Goal: Communication & Community: Answer question/provide support

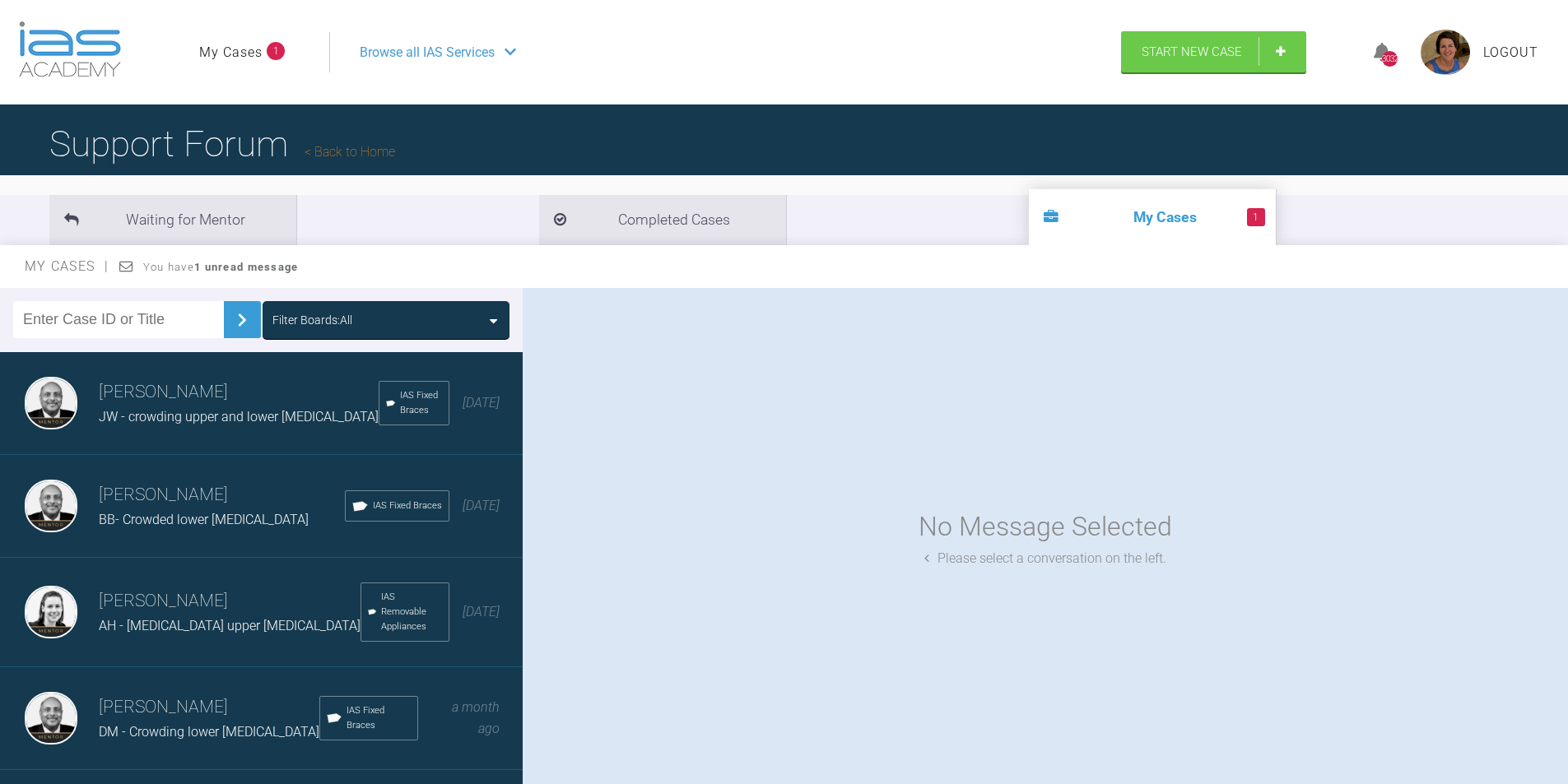
click at [492, 320] on icon at bounding box center [493, 321] width 8 height 13
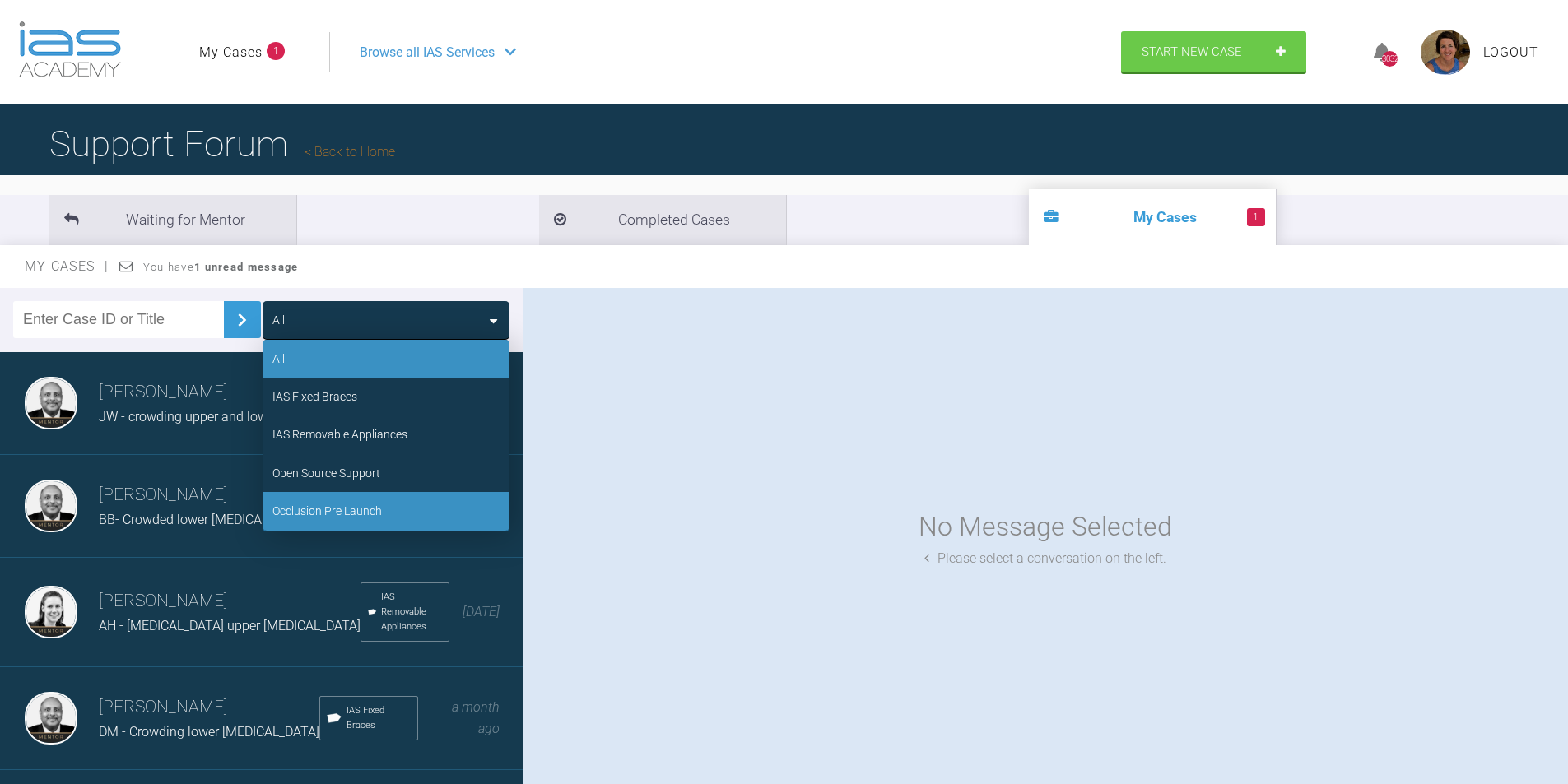
click at [343, 509] on div "Occlusion Pre Launch" at bounding box center [327, 511] width 109 height 19
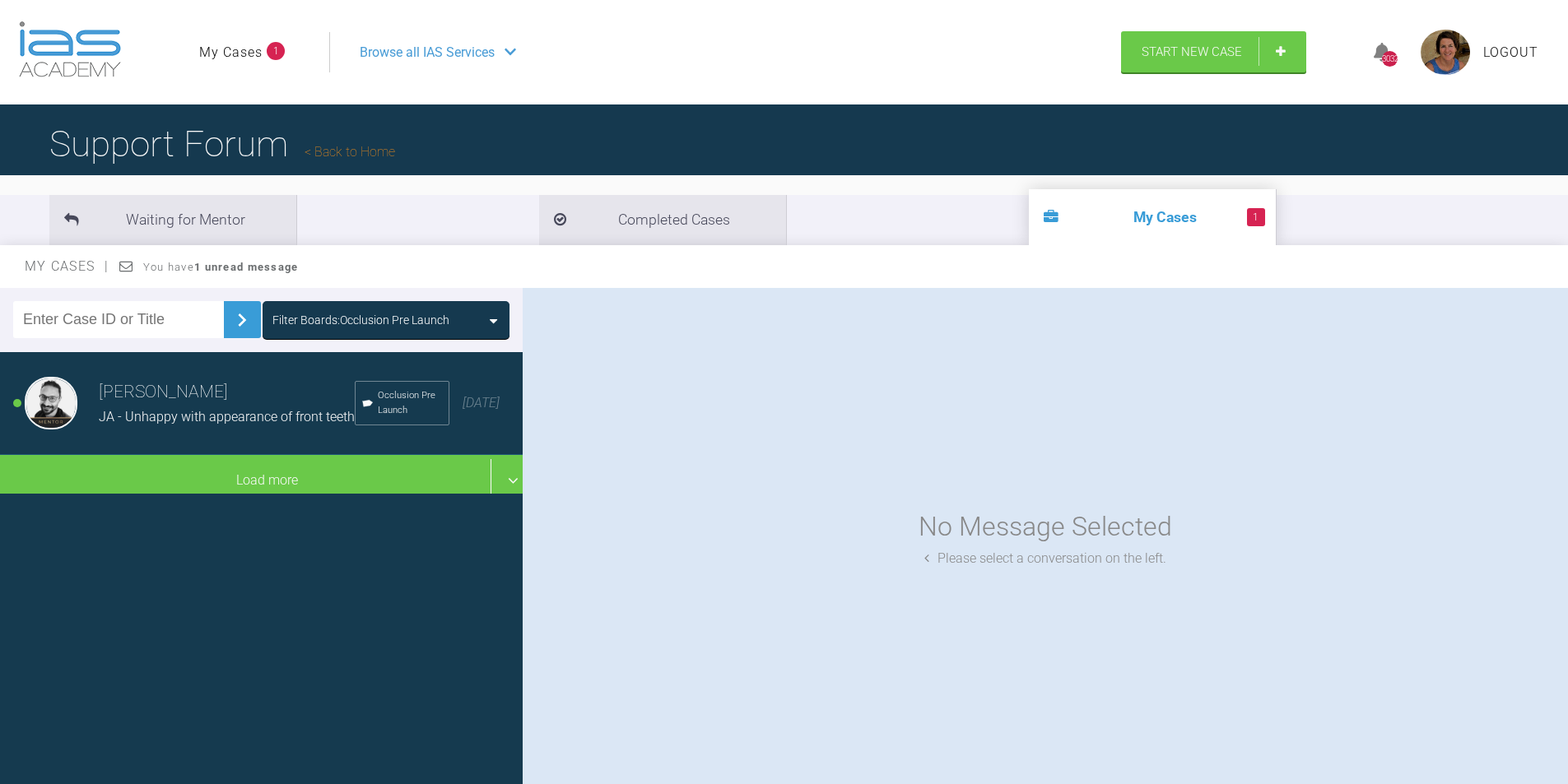
click at [252, 425] on span "JA - Unhappy with appearance of front teeth" at bounding box center [226, 416] width 256 height 16
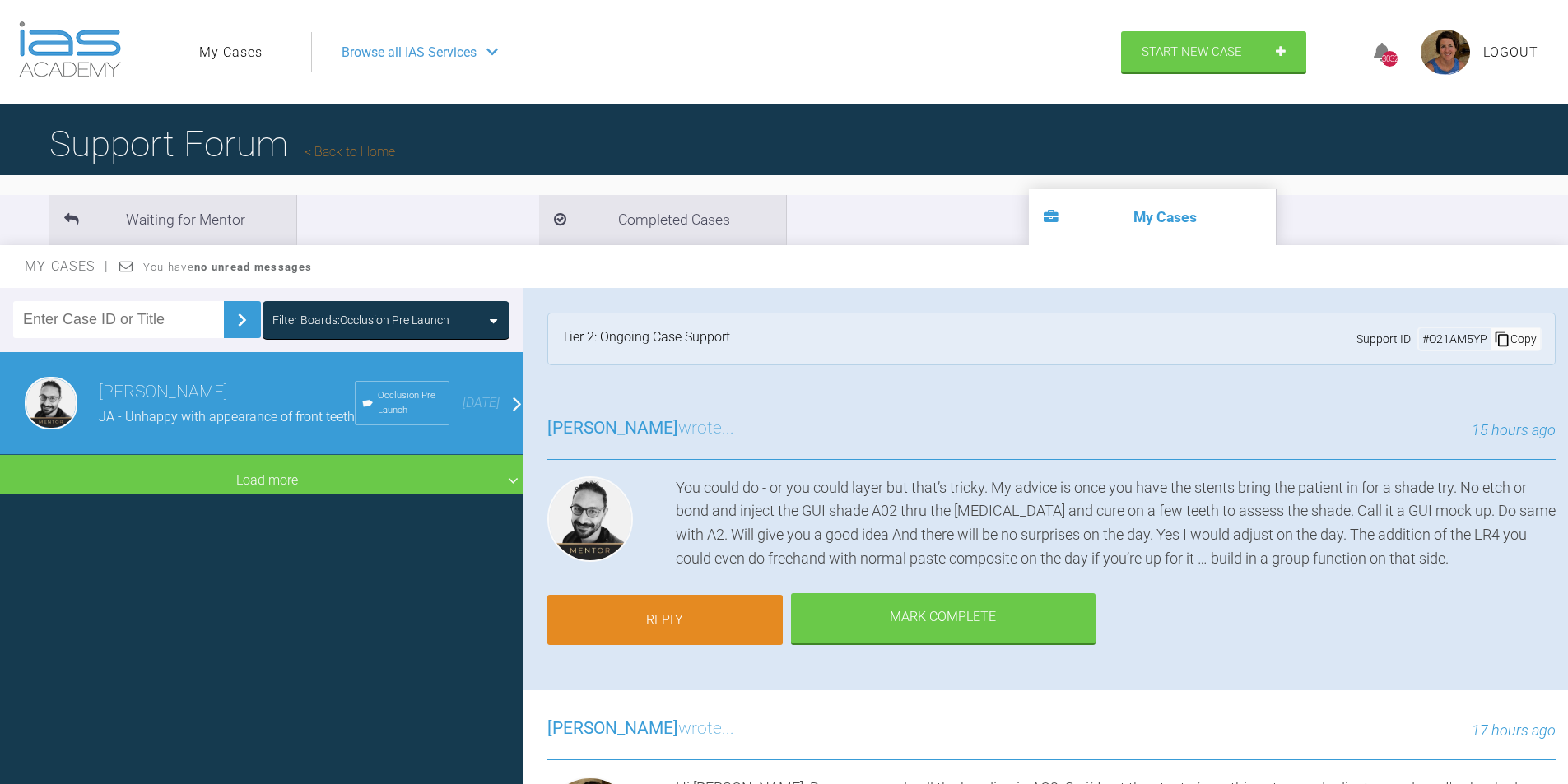
click at [727, 618] on link "Reply" at bounding box center [665, 620] width 236 height 51
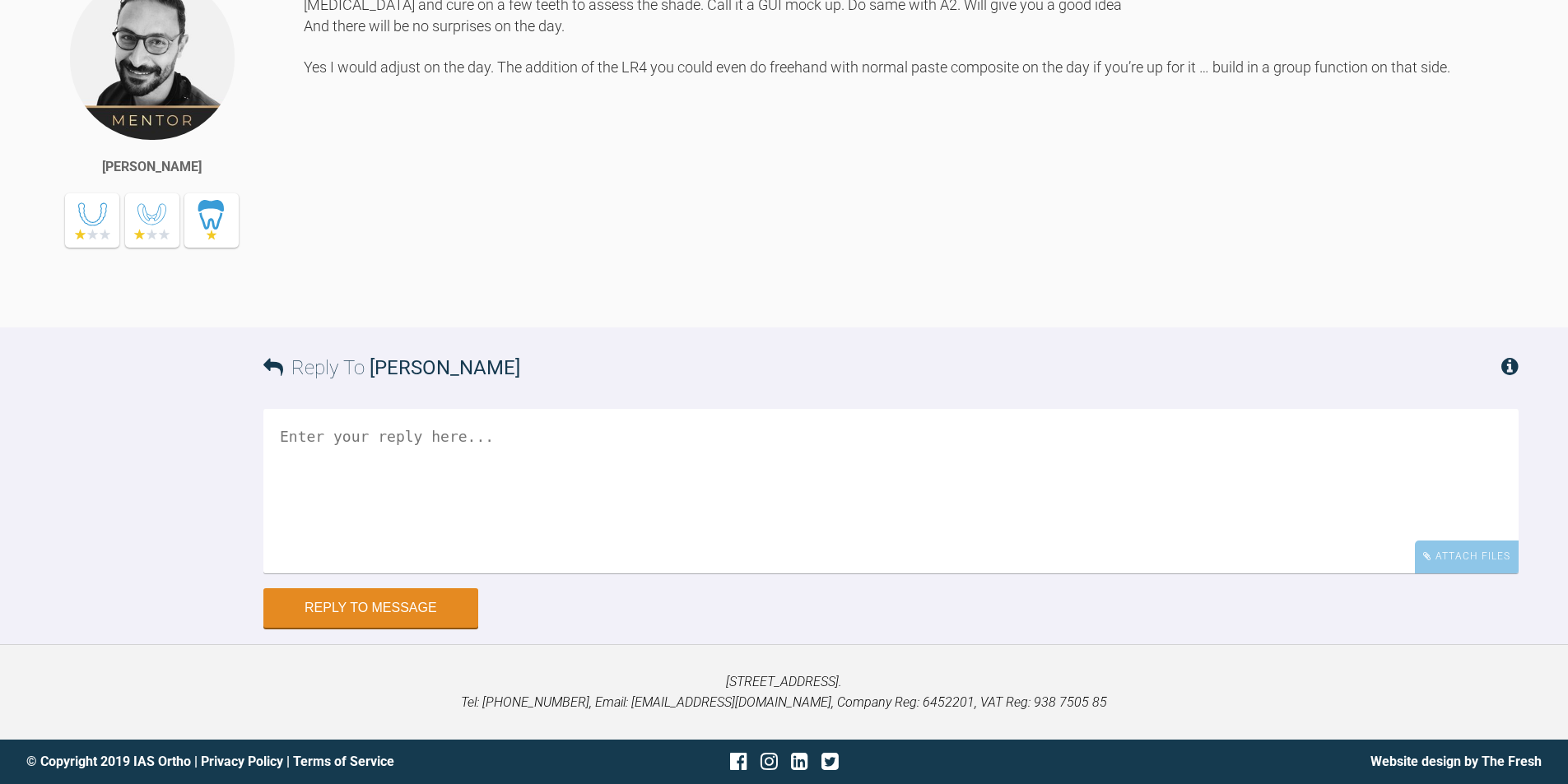
scroll to position [22621, 0]
drag, startPoint x: 335, startPoint y: 438, endPoint x: 822, endPoint y: 395, distance: 488.9
click at [338, 438] on textarea at bounding box center [890, 490] width 1255 height 165
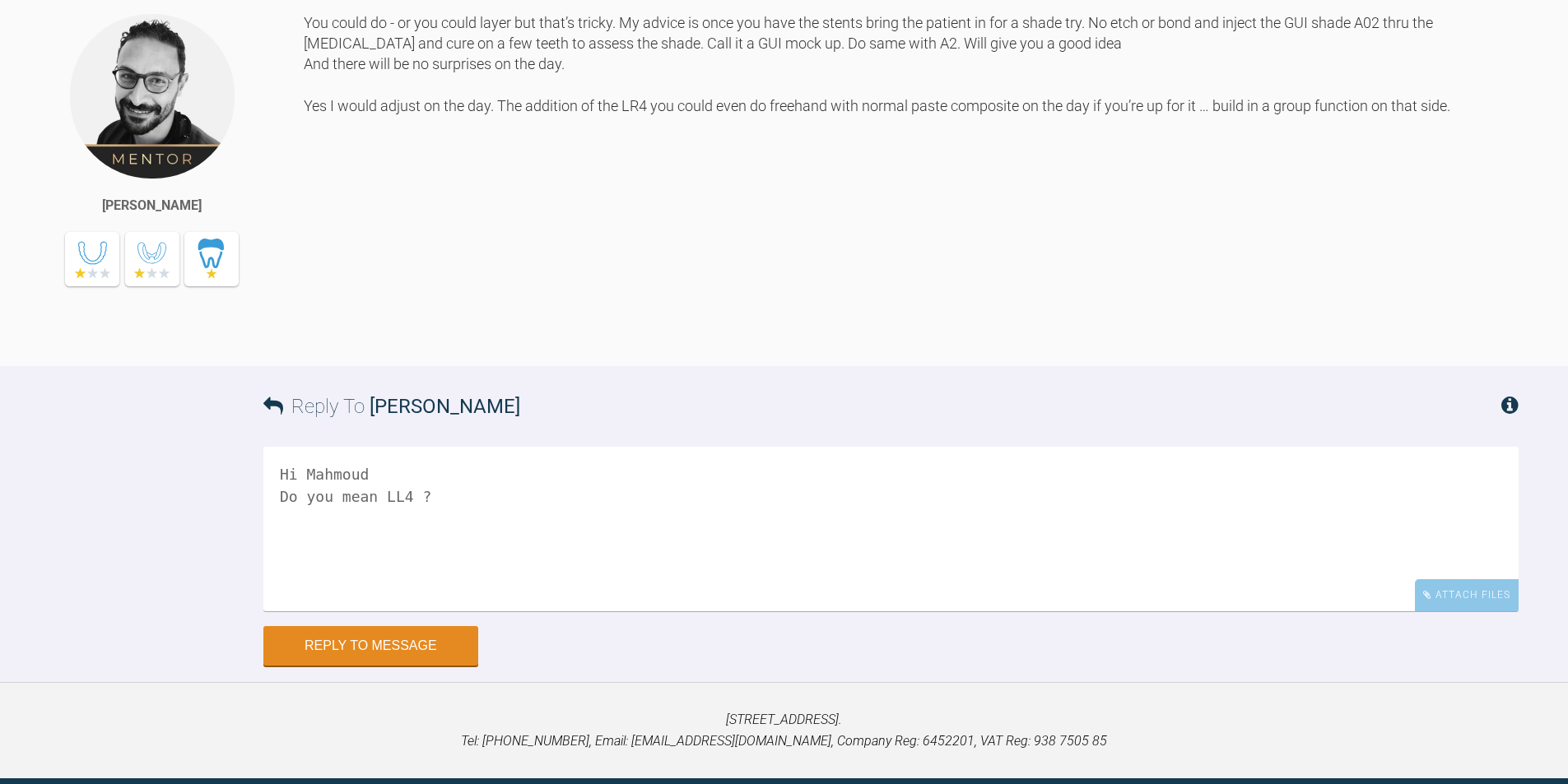
type textarea "Hi Mahmoud Do you mean LL4 ?"
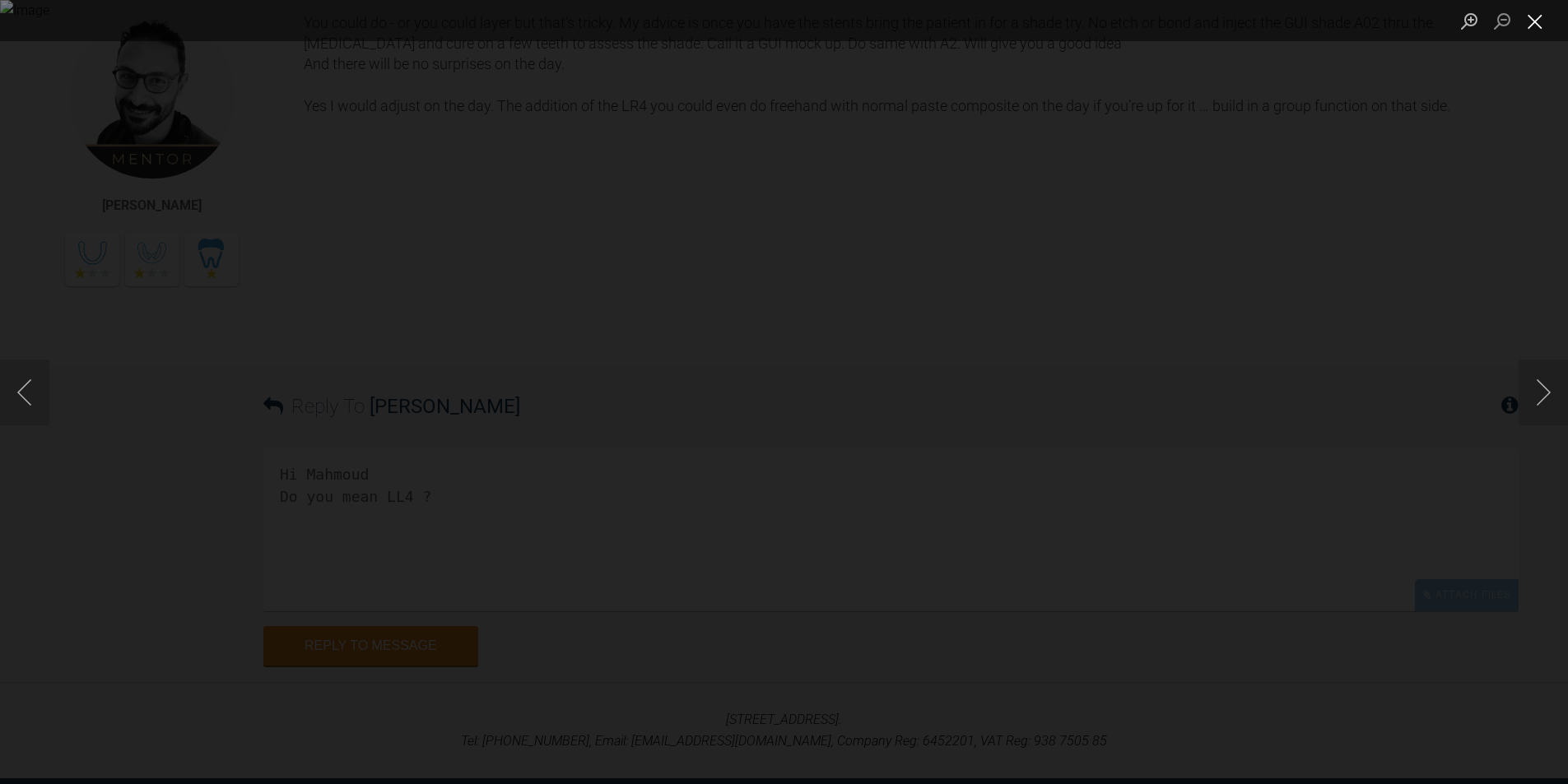
click at [1531, 19] on button "Close lightbox" at bounding box center [1534, 21] width 33 height 29
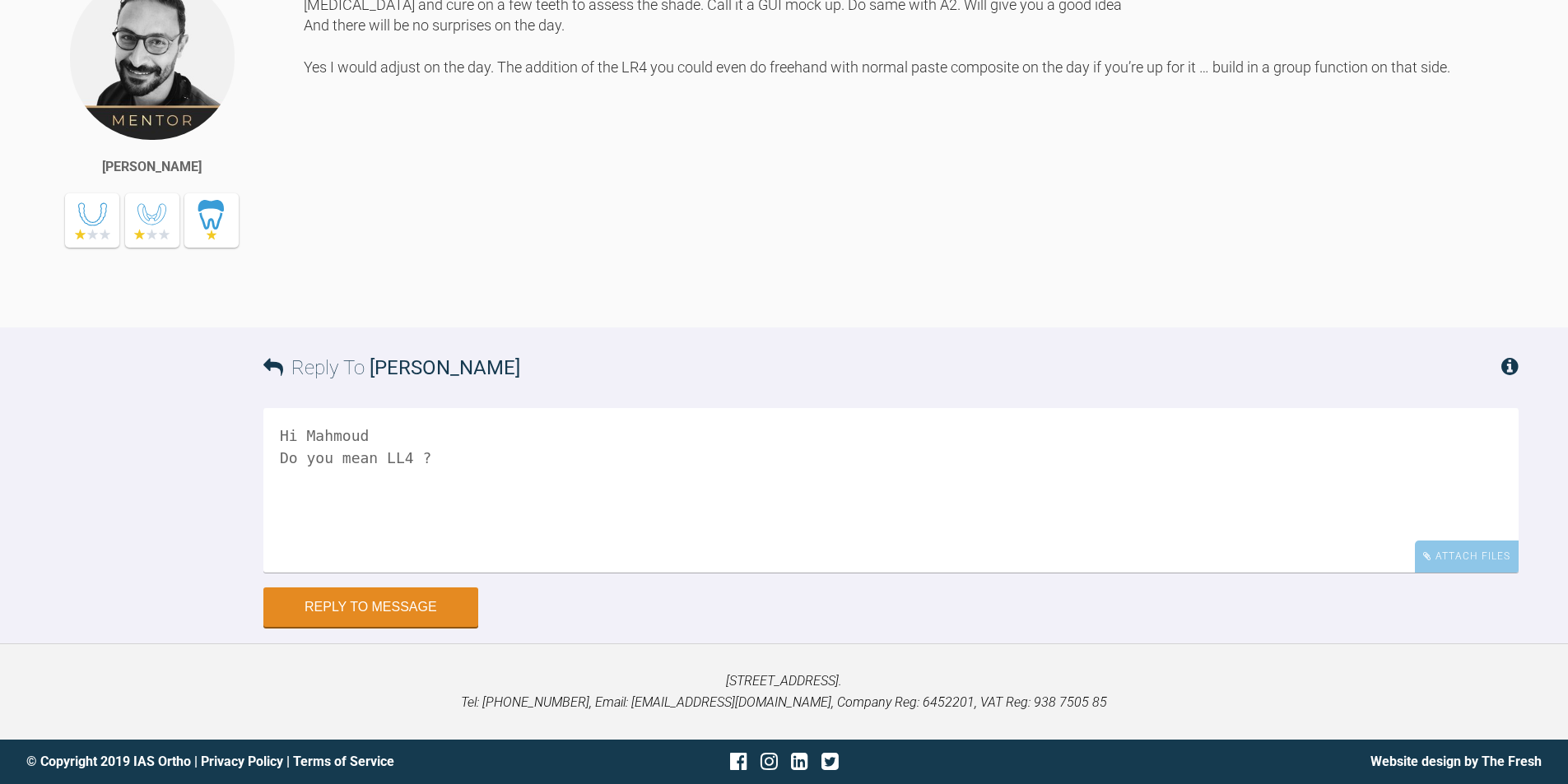
scroll to position [22621, 0]
click at [383, 612] on button "Reply to Message" at bounding box center [370, 608] width 215 height 40
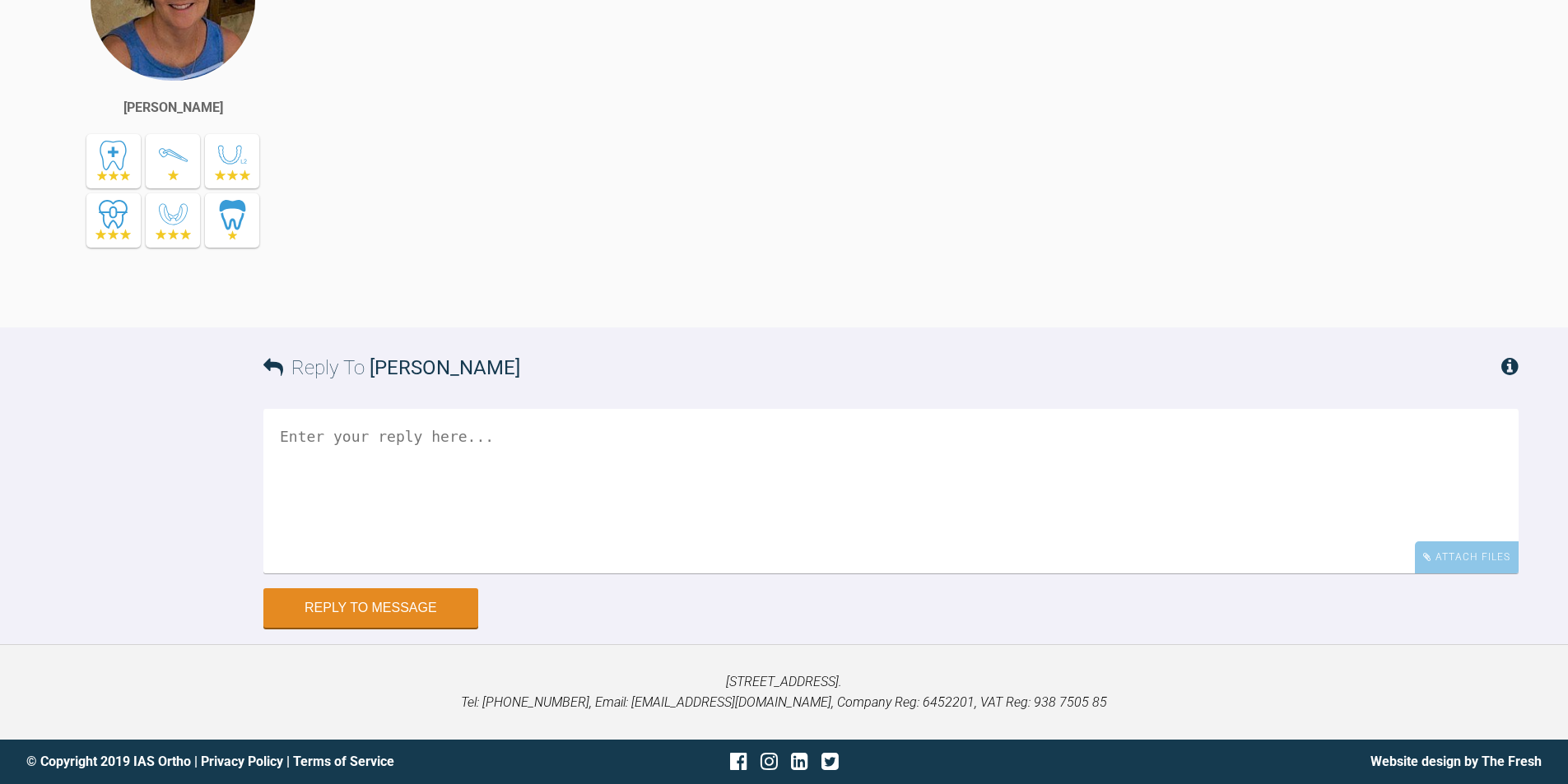
scroll to position [23108, 0]
click at [279, 516] on textarea at bounding box center [890, 491] width 1255 height 165
paste textarea "[URL][DOMAIN_NAME][DOMAIN_NAME]"
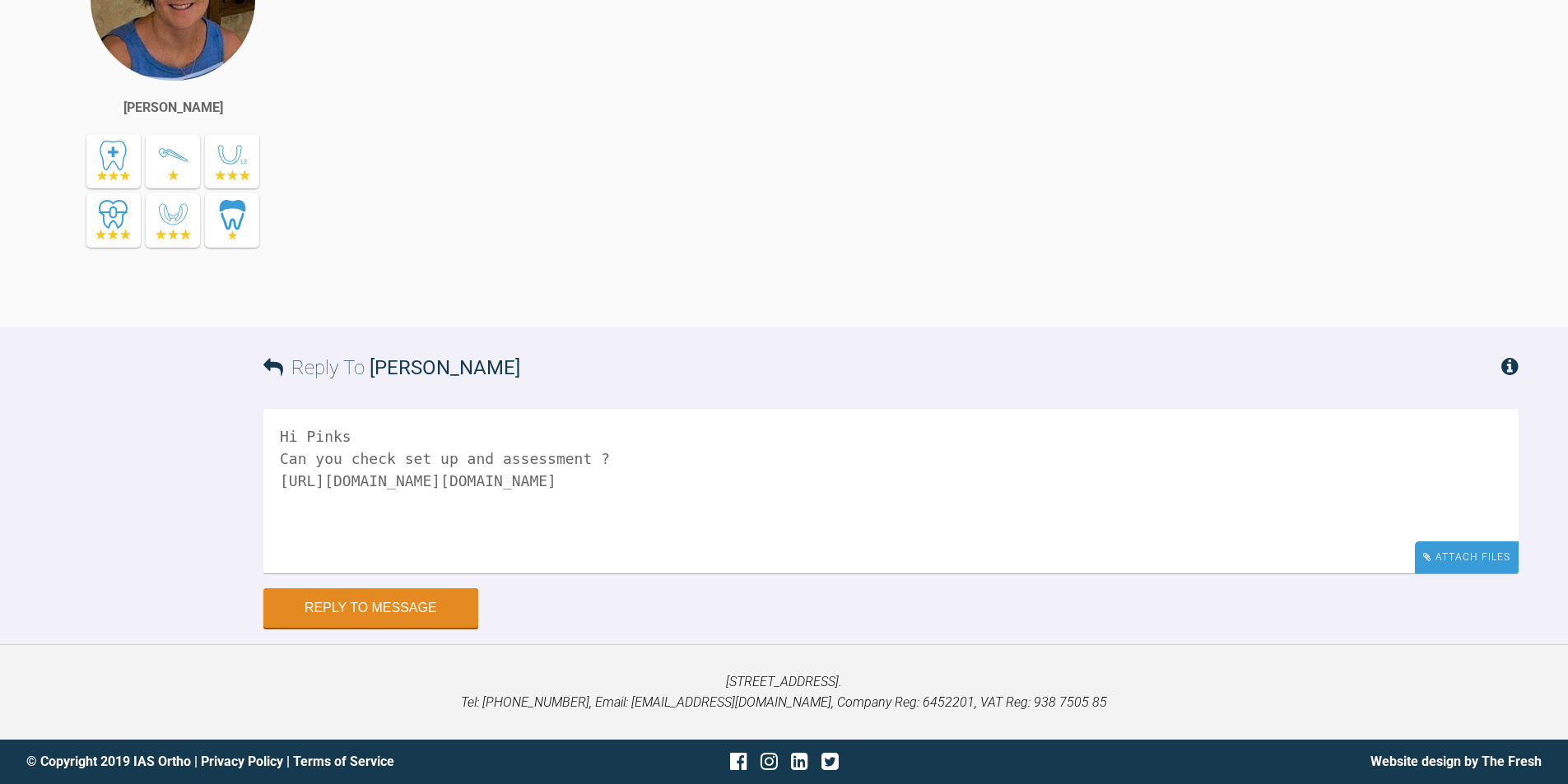
type textarea "Hi Pinks Can you check set up and assessment ? [URL][DOMAIN_NAME][DOMAIN_NAME]"
click at [1456, 558] on div "Attach Files" at bounding box center [1466, 557] width 104 height 32
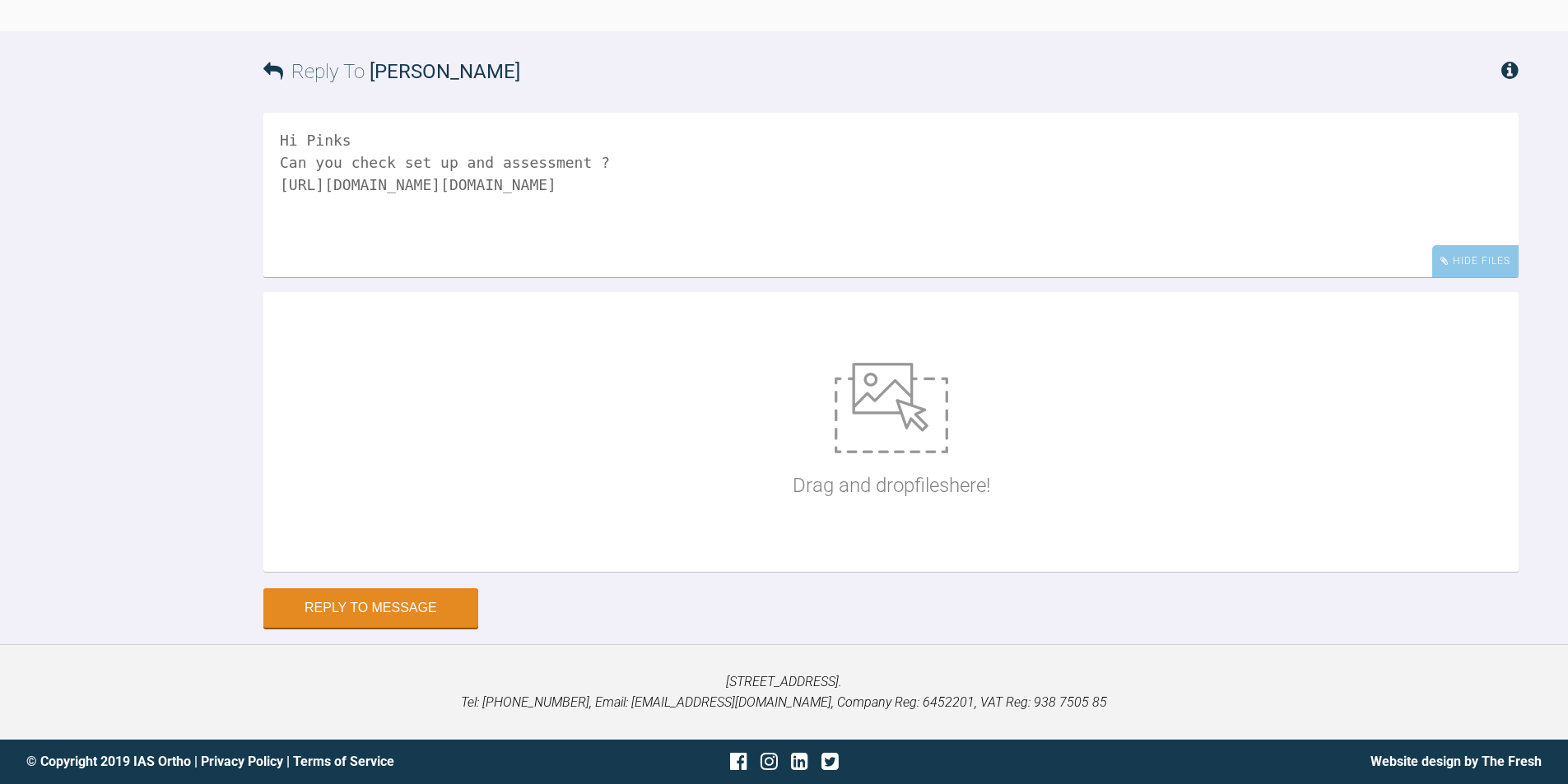
scroll to position [23486, 0]
click at [893, 417] on img at bounding box center [891, 408] width 114 height 91
type input "C:\fakepath\downloads_IAS-Ortho-Assessment-Form_1_fEOPvPA (2).pdf"
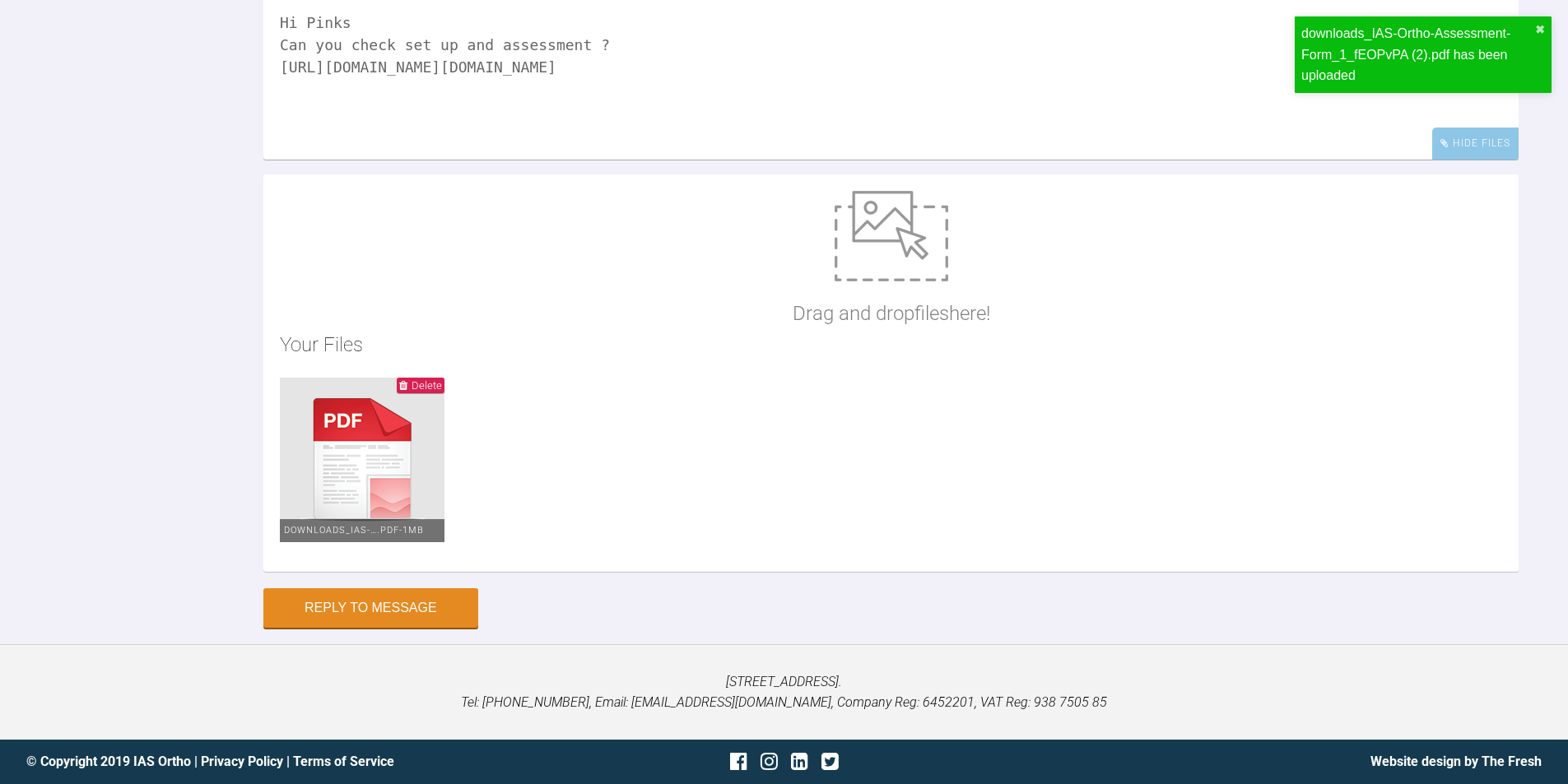
click at [1259, 160] on textarea "Hi Pinks Can you check set up and assessment ? [URL][DOMAIN_NAME][DOMAIN_NAME]" at bounding box center [890, 77] width 1255 height 165
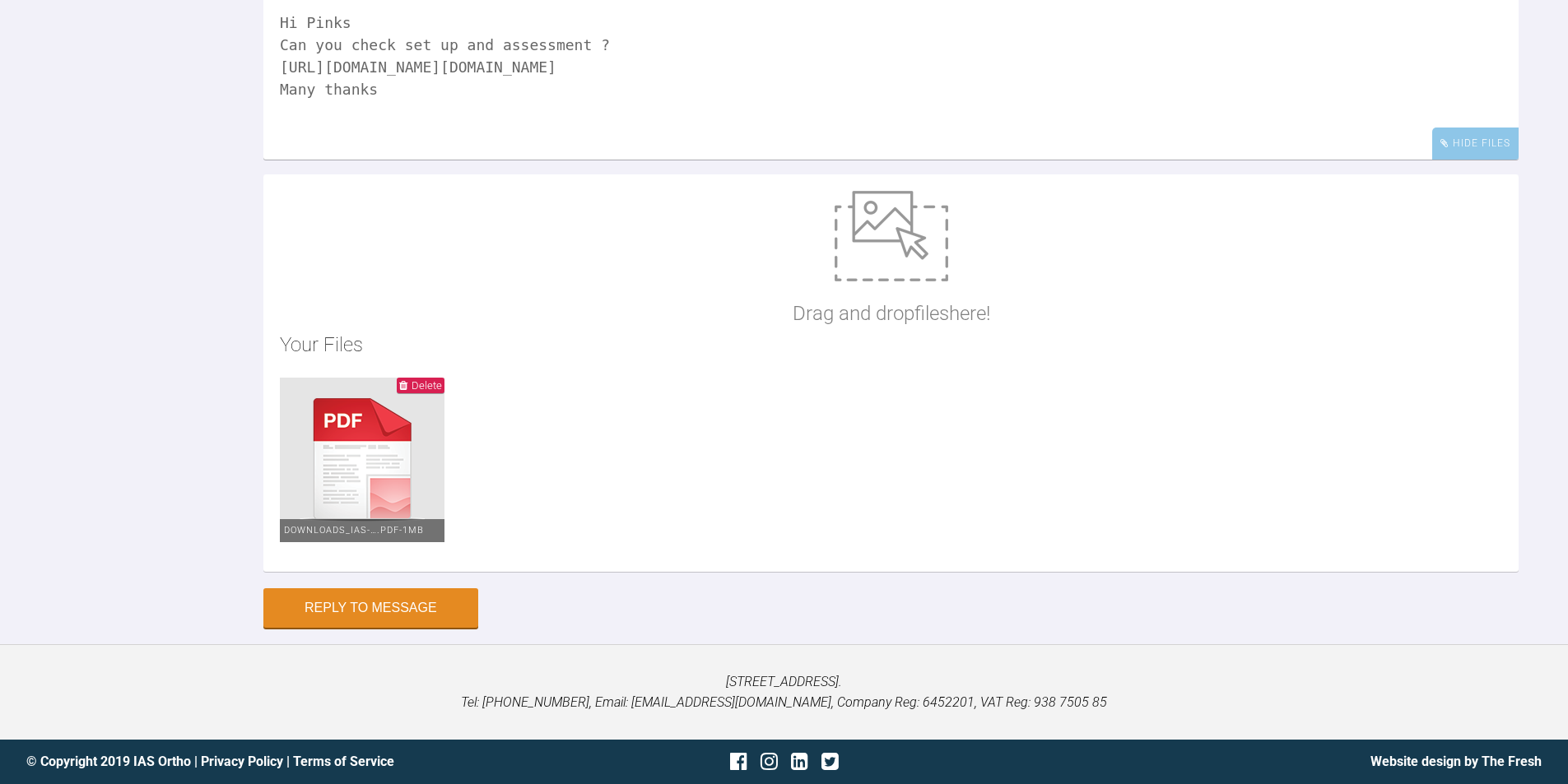
scroll to position [23604, 0]
type textarea "Hi Pinks Can you check set up and assessment ? [URL][DOMAIN_NAME][DOMAIN_NAME] …"
click at [365, 614] on button "Reply to Message" at bounding box center [370, 609] width 215 height 40
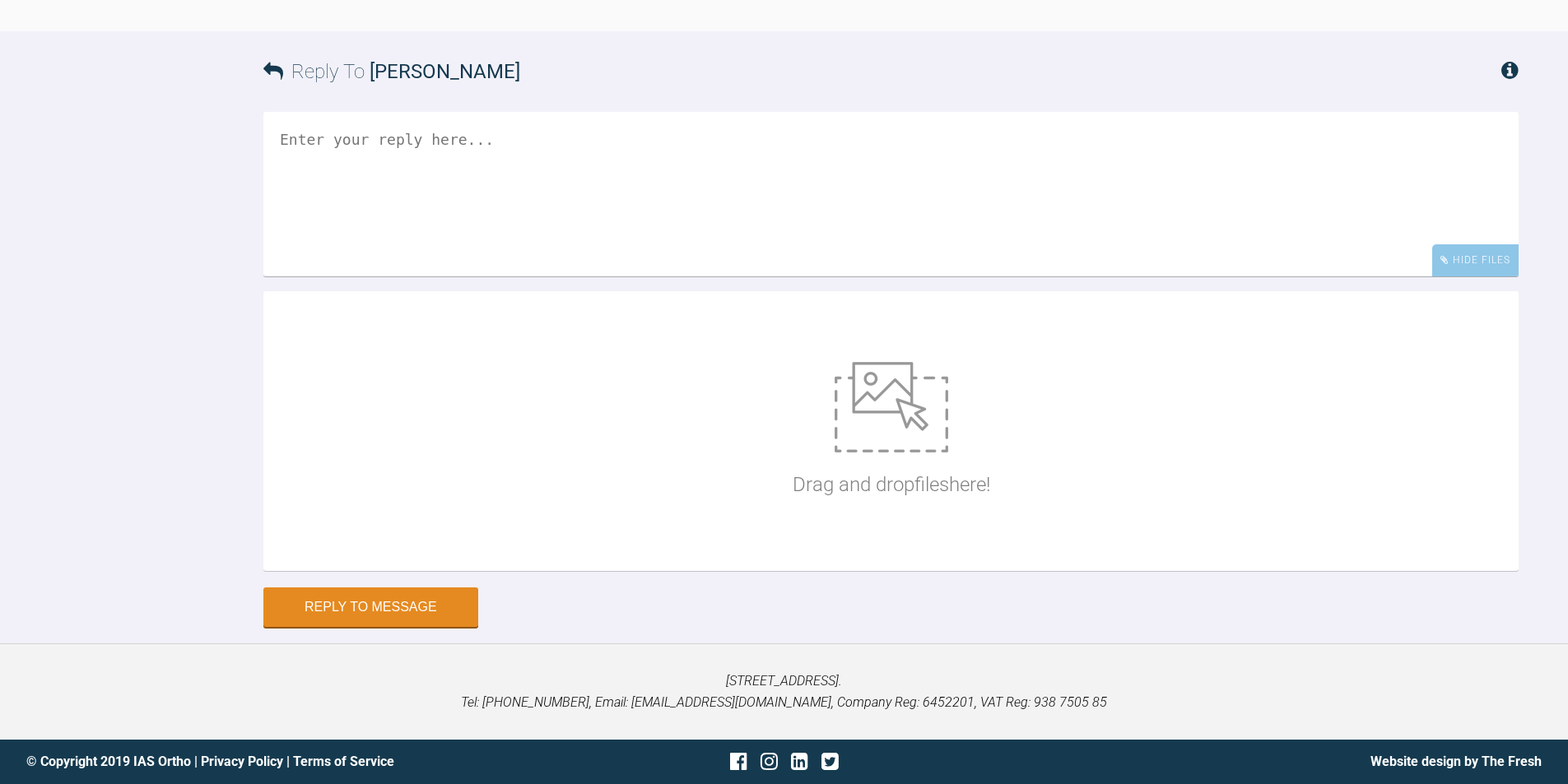
scroll to position [23197, 0]
